Goal: Check status: Check status

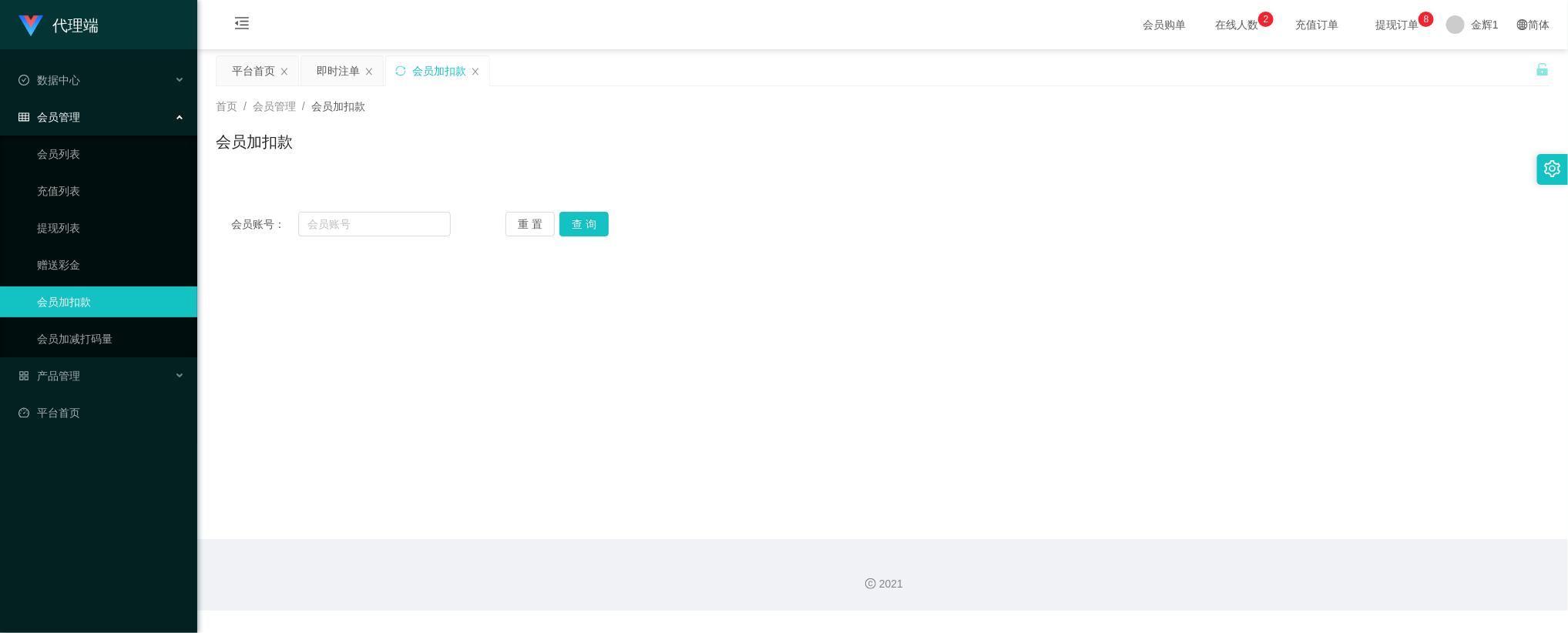
click at [701, 202] on div "会员账号： 重 置 查 询 会员账号 会员姓名 账号余额 操作类型 人工加款 人工扣款 金额 确 定" at bounding box center [882, 224] width 1334 height 56
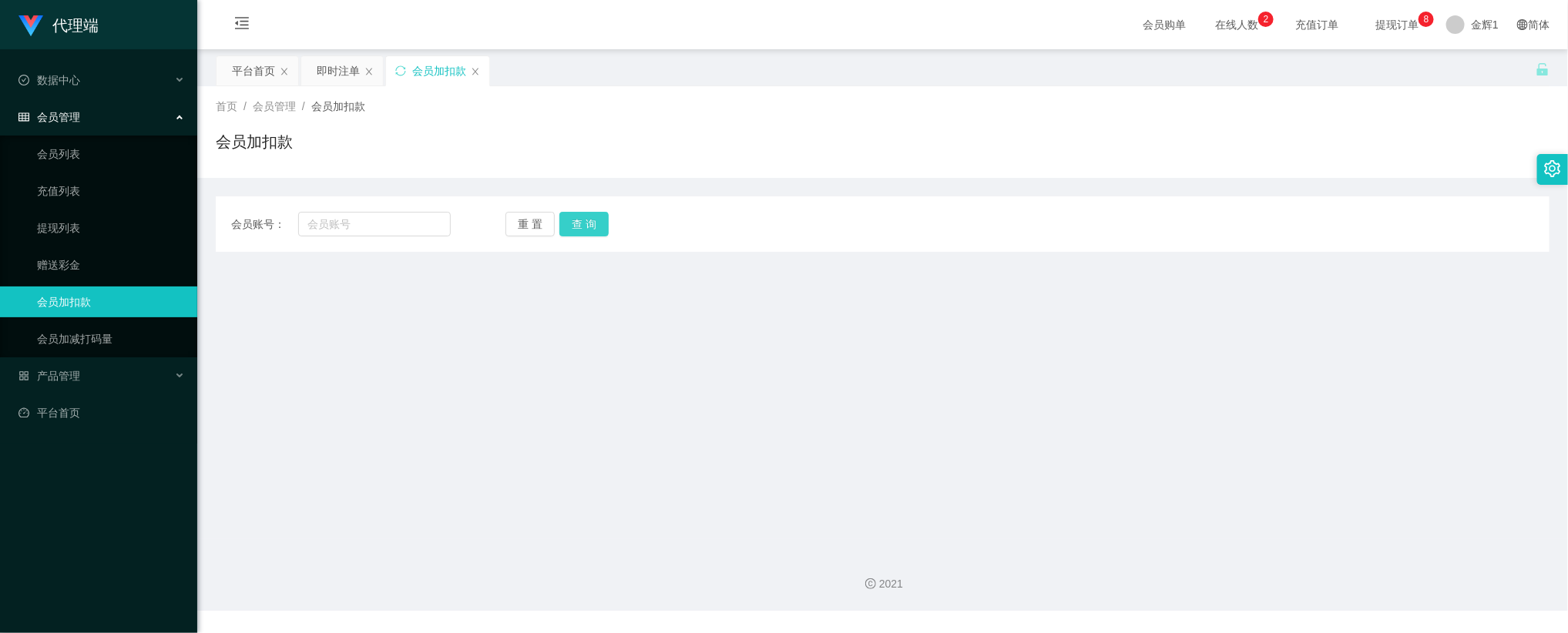
click at [599, 219] on button "查 询" at bounding box center [584, 224] width 49 height 25
click at [1385, 20] on span "提现订单 0 1 2 3 4 5 6 7 8 9 0 1 2 3 4 5 6 7 8 9 0 1 2 3 4 5 6 7 8 9" at bounding box center [1396, 25] width 59 height 11
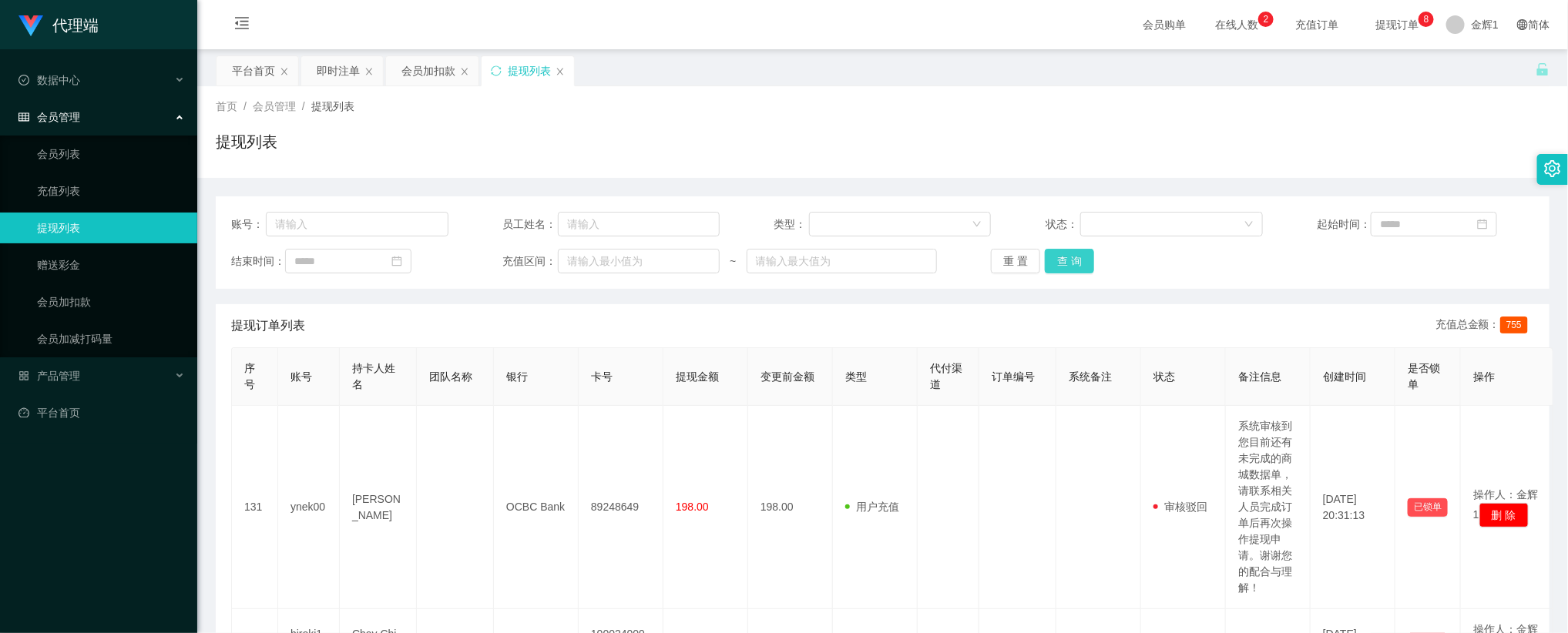
click at [1082, 252] on button "查 询" at bounding box center [1069, 261] width 49 height 25
